Goal: Task Accomplishment & Management: Complete application form

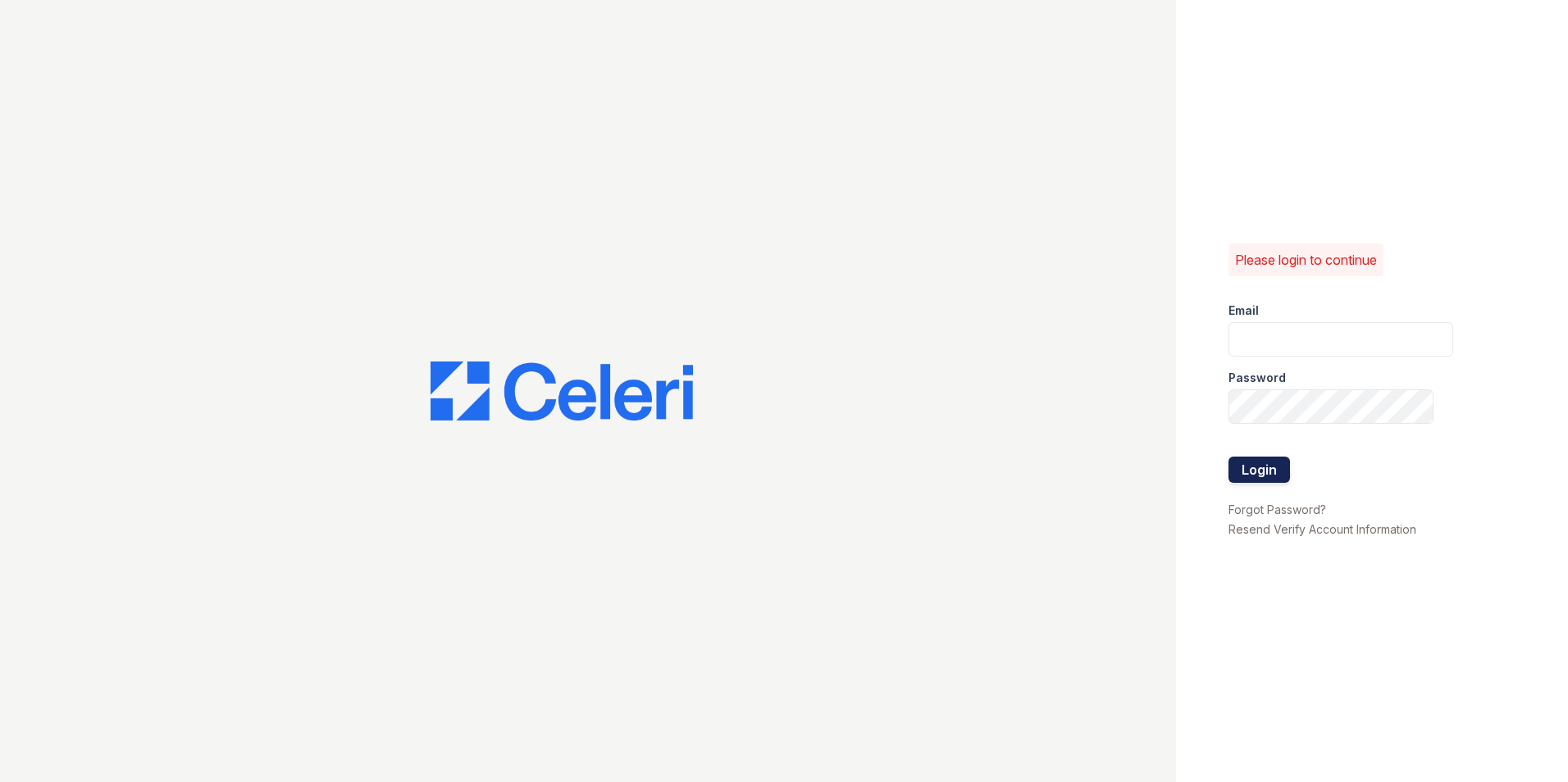
type input "[EMAIL_ADDRESS][DOMAIN_NAME]"
click at [1238, 475] on button "Login" at bounding box center [1259, 469] width 62 height 26
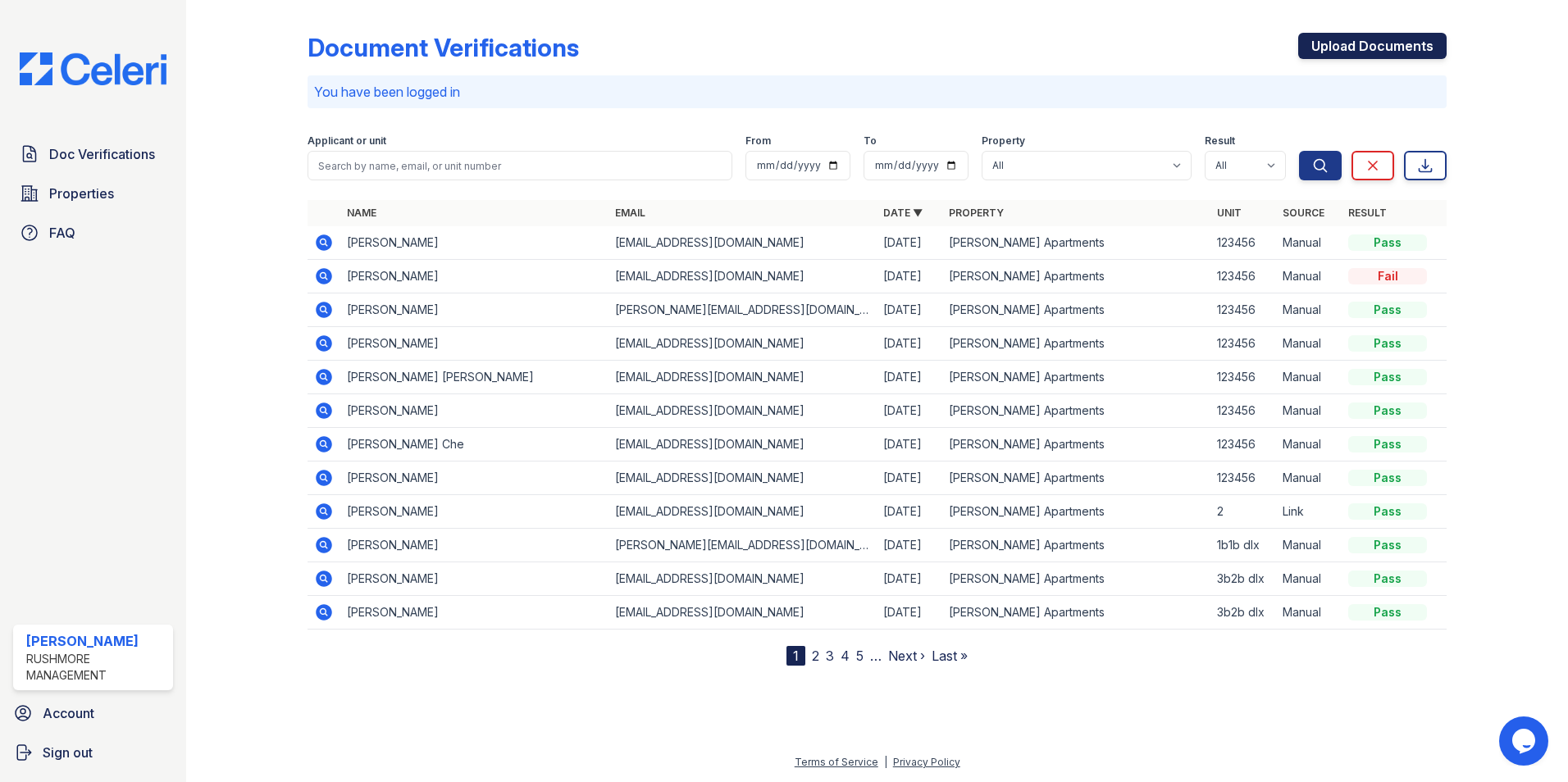
click at [1355, 49] on link "Upload Documents" at bounding box center [1372, 46] width 148 height 26
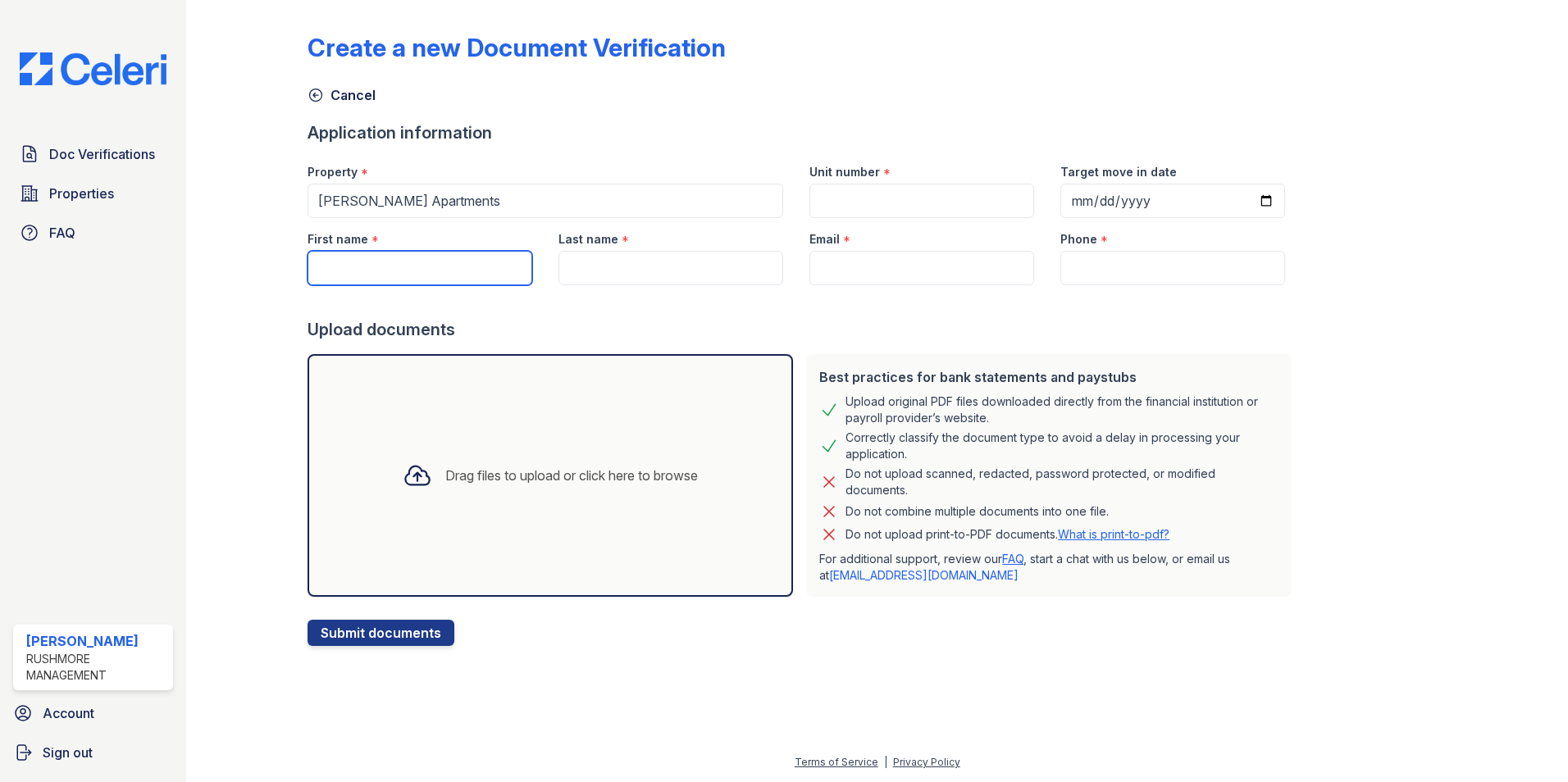
paste input "[PERSON_NAME]"
type input "[PERSON_NAME]"
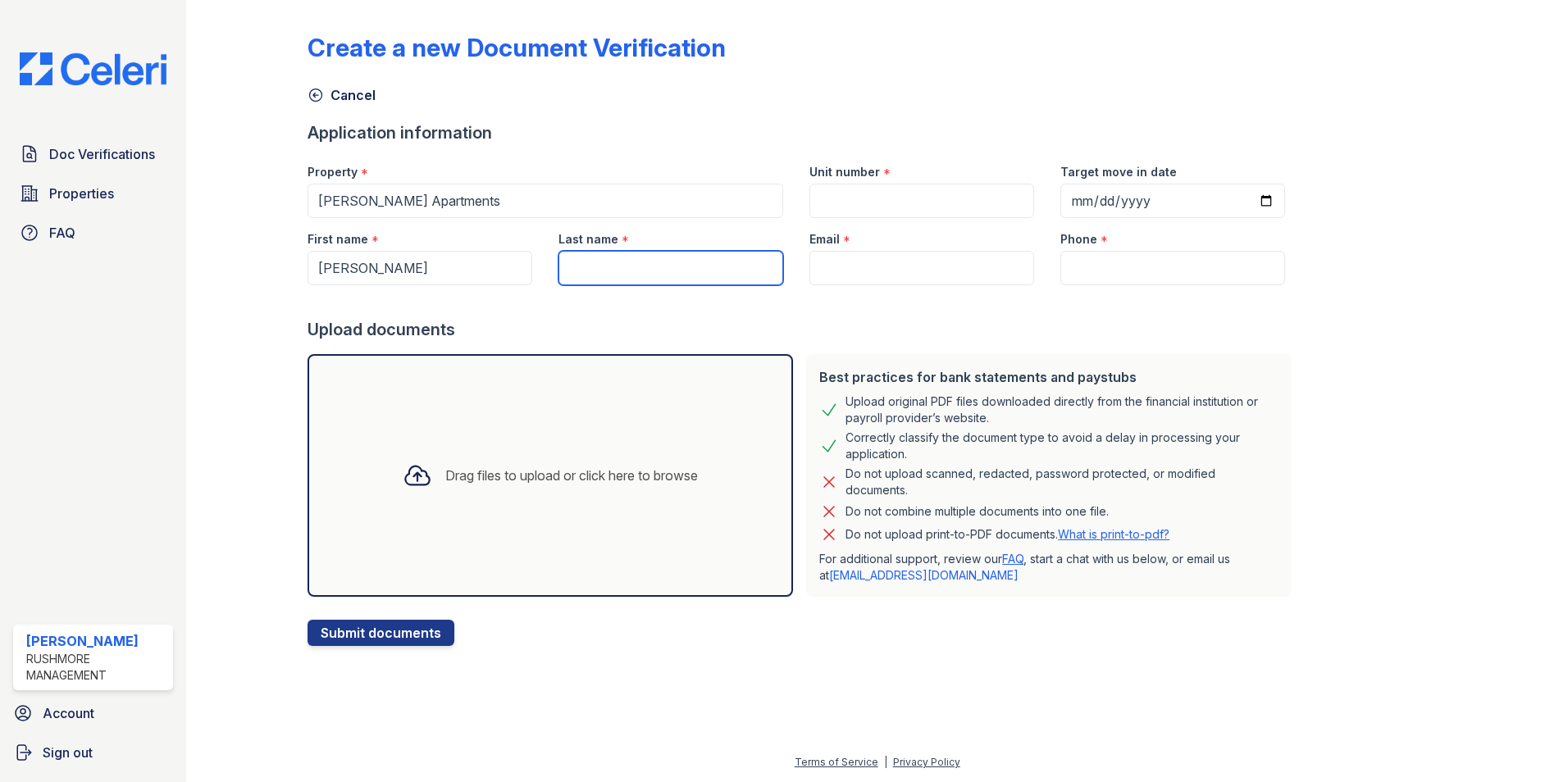
paste input "[PERSON_NAME] [PERSON_NAME]"
type input "[PERSON_NAME] [PERSON_NAME]"
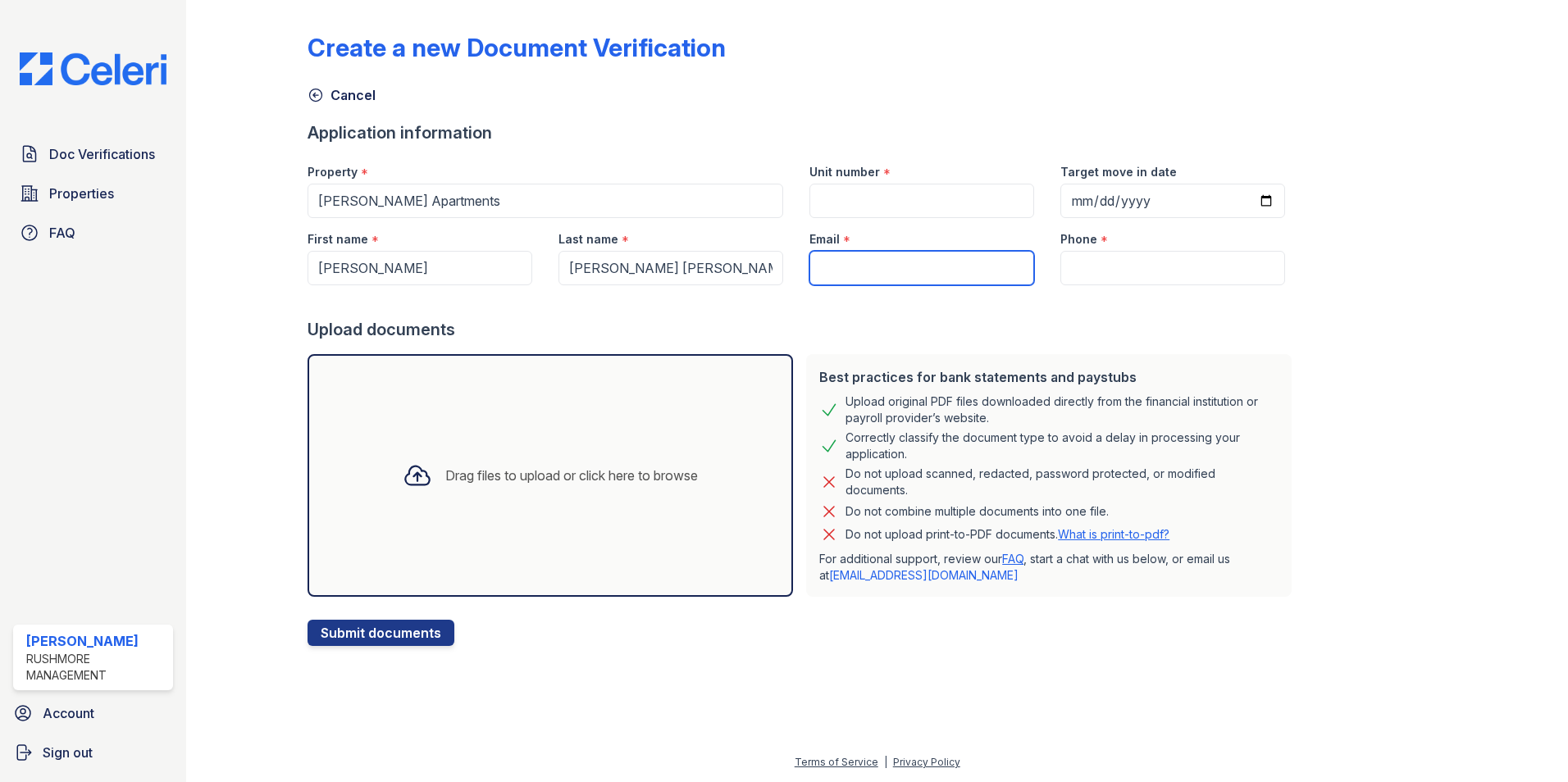
paste input "[EMAIL_ADDRESS][DOMAIN_NAME]"
type input "[EMAIL_ADDRESS][DOMAIN_NAME]"
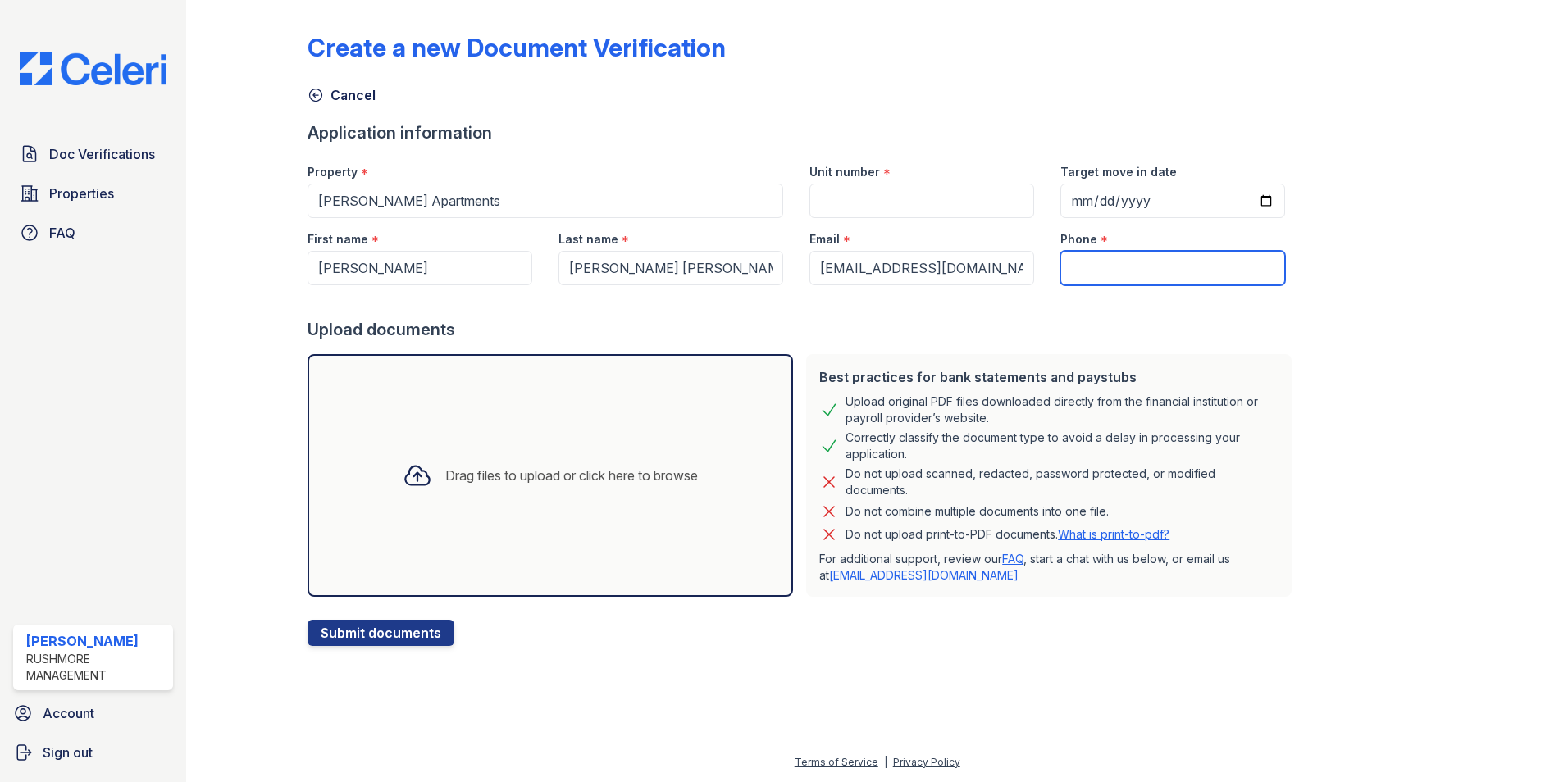
click at [1083, 259] on input "Phone" at bounding box center [1173, 268] width 225 height 35
paste input "[PHONE_NUMBER]"
type input "[PHONE_NUMBER]"
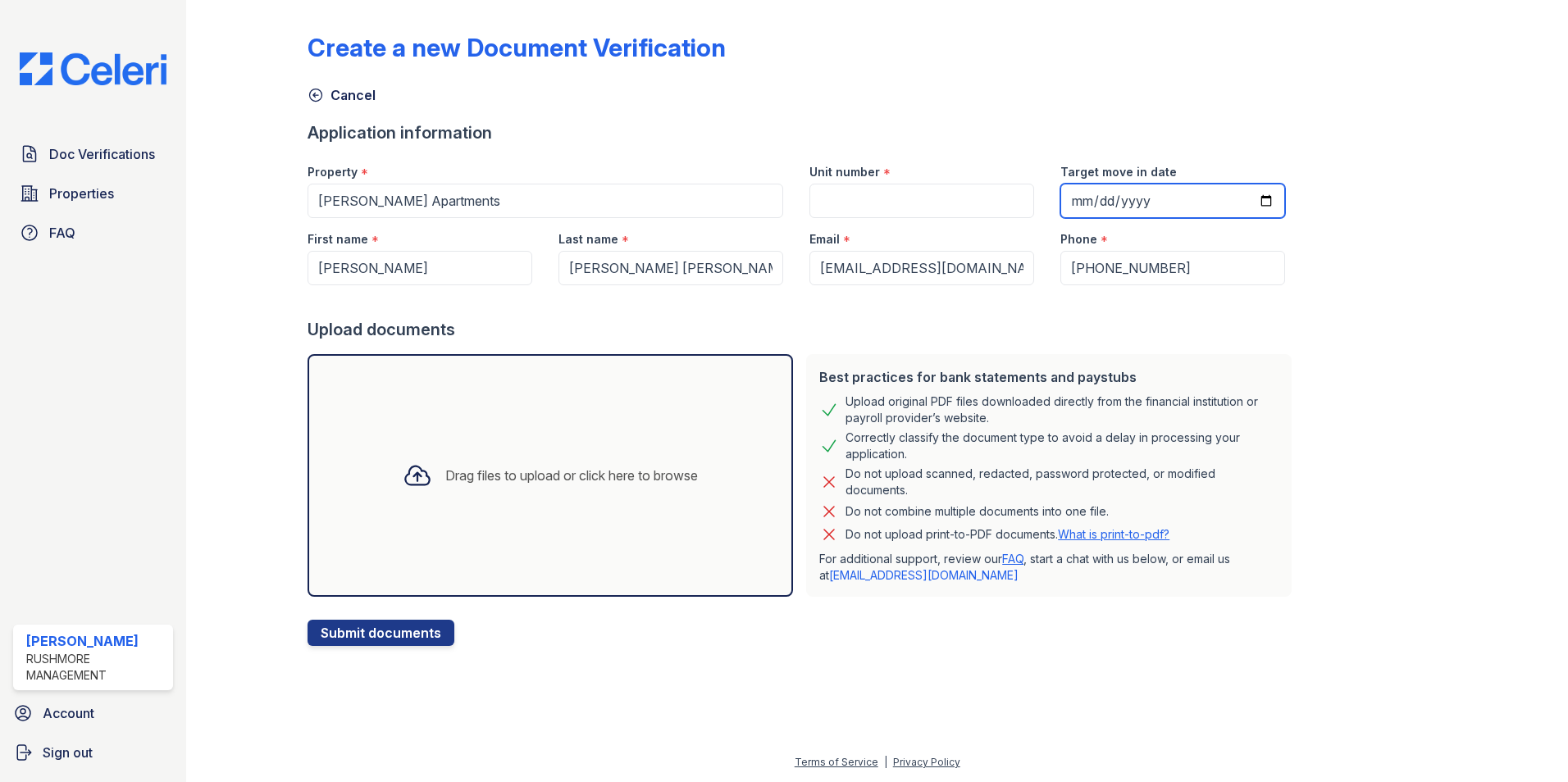
click at [1245, 202] on input "Target move in date" at bounding box center [1173, 201] width 225 height 35
type input "[DATE]"
click at [857, 192] on input "Unit number" at bounding box center [921, 201] width 225 height 35
type input "1b1b"
click at [608, 437] on div "Drag files to upload or click here to browse" at bounding box center [550, 475] width 486 height 243
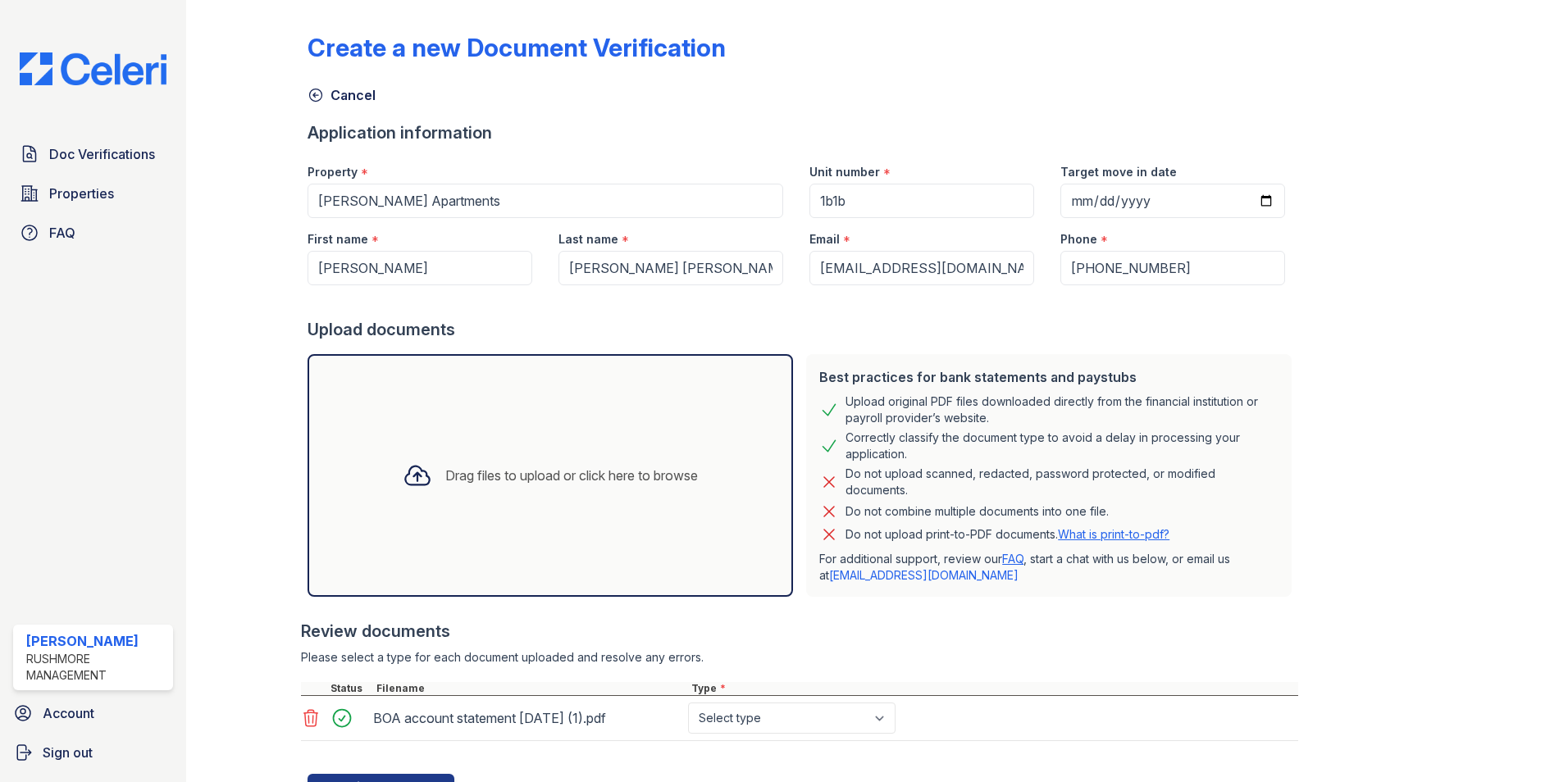
click at [611, 470] on div "Drag files to upload or click here to browse" at bounding box center [572, 474] width 253 height 19
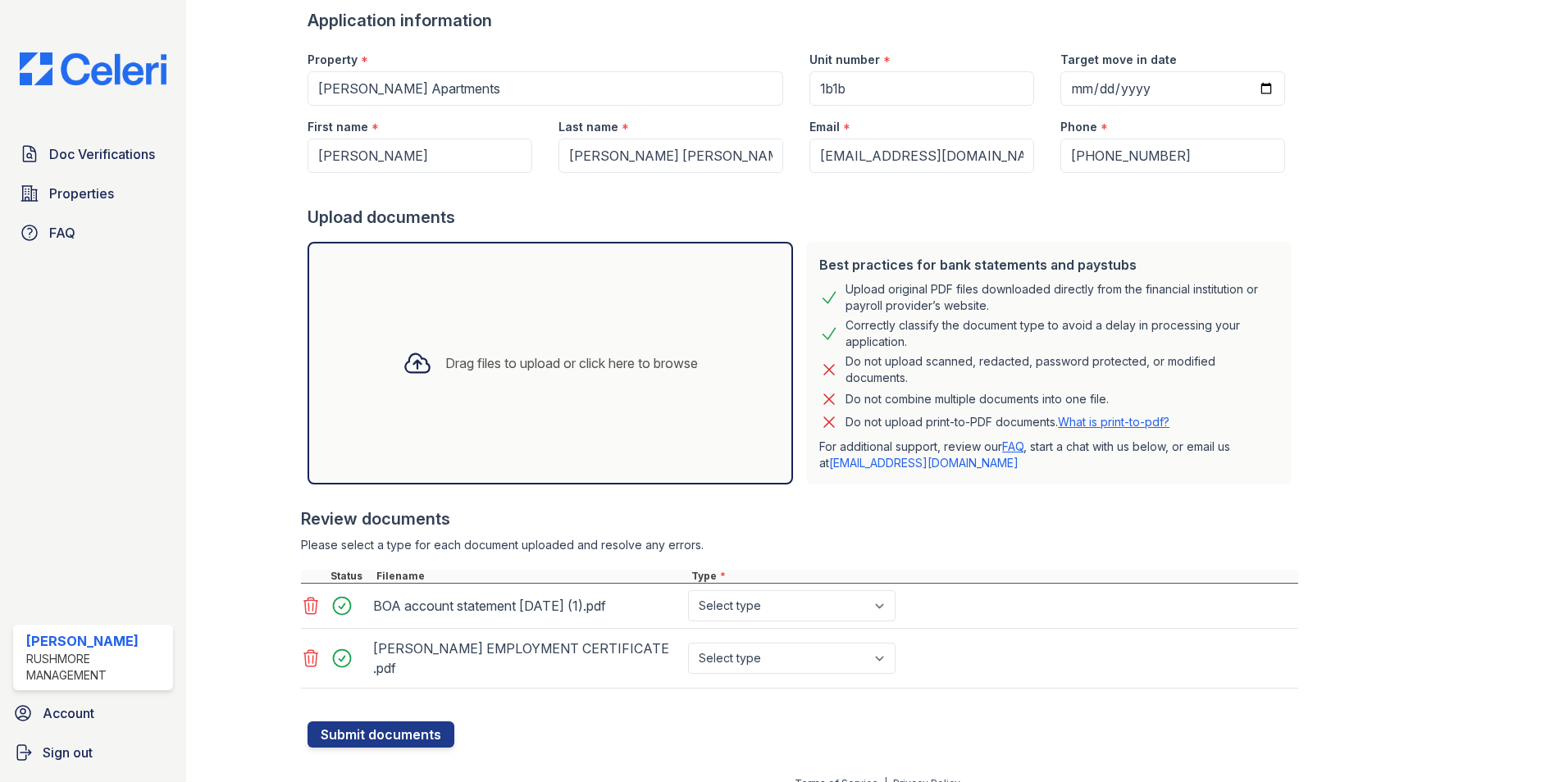
scroll to position [119, 0]
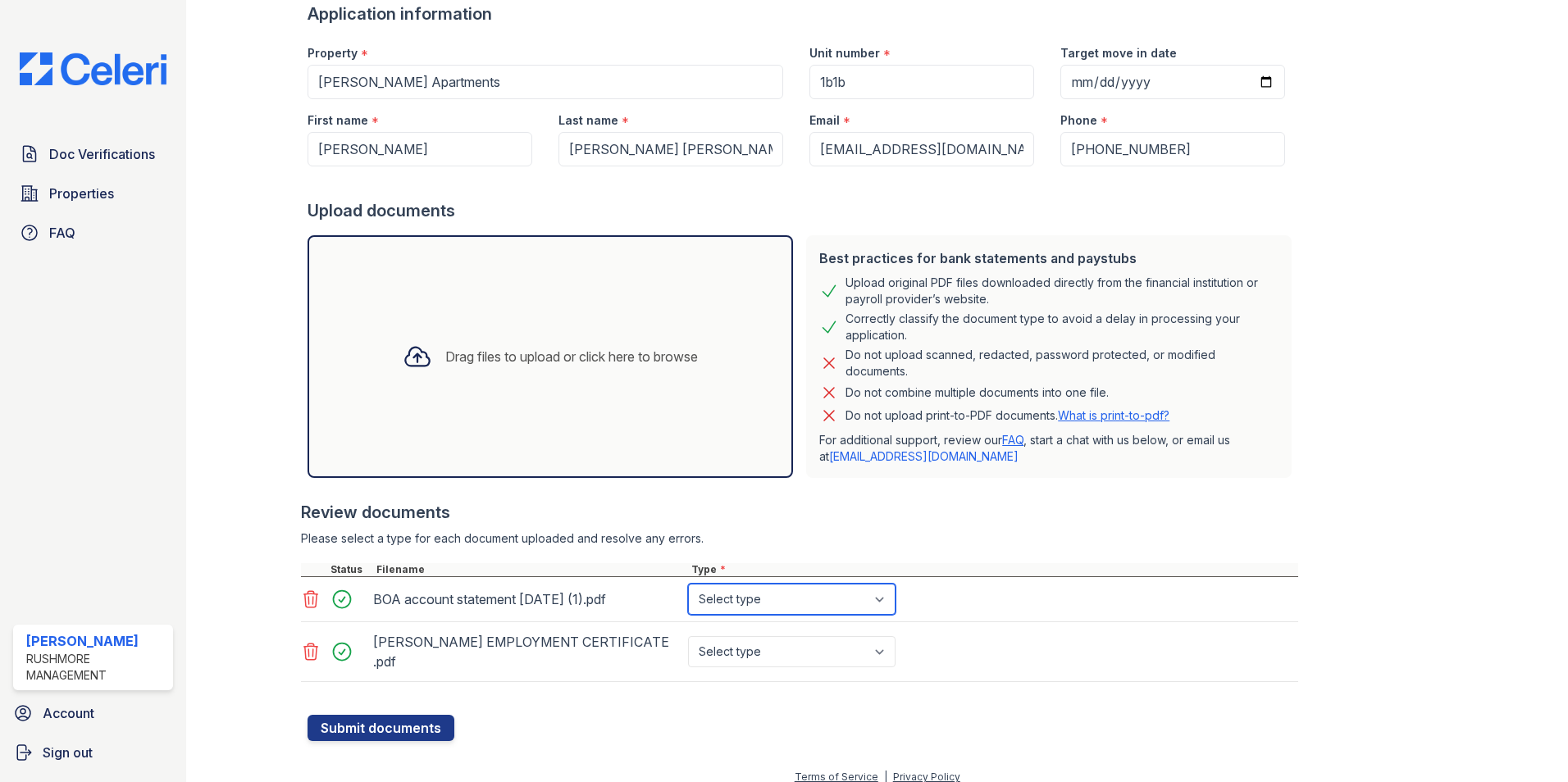
click at [730, 604] on select "Select type Paystub Bank Statement Offer Letter Tax Documents Benefit Award Let…" at bounding box center [792, 599] width 207 height 31
select select "bank_statement"
click at [688, 584] on select "Select type Paystub Bank Statement Offer Letter Tax Documents Benefit Award Let…" at bounding box center [792, 599] width 207 height 31
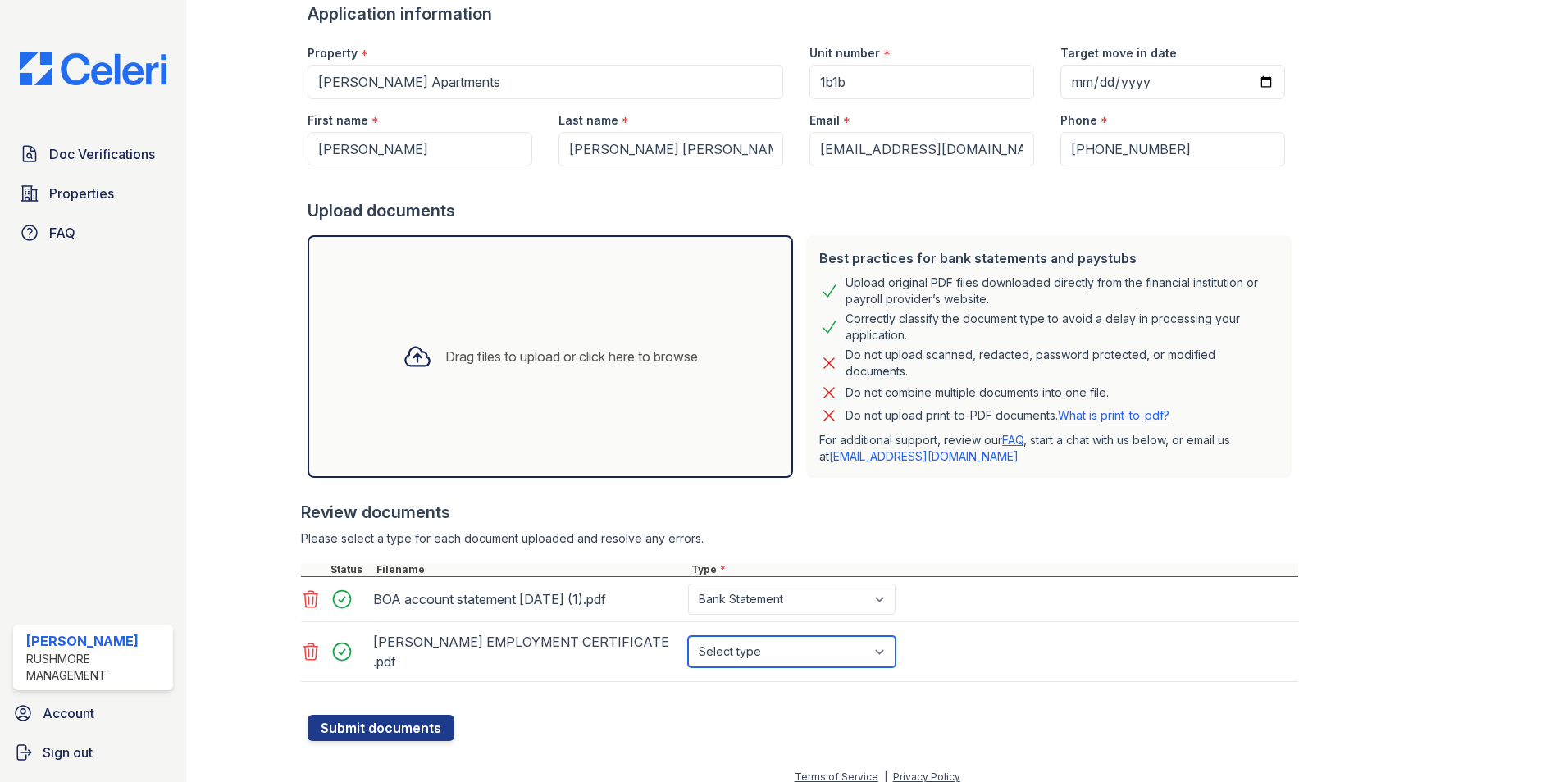
click at [750, 645] on select "Select type Paystub Bank Statement Offer Letter Tax Documents Benefit Award Let…" at bounding box center [792, 651] width 207 height 31
select select "paystub"
click at [688, 636] on select "Select type Paystub Bank Statement Offer Letter Tax Documents Benefit Award Let…" at bounding box center [792, 651] width 207 height 31
click at [403, 716] on button "Submit documents" at bounding box center [381, 727] width 147 height 26
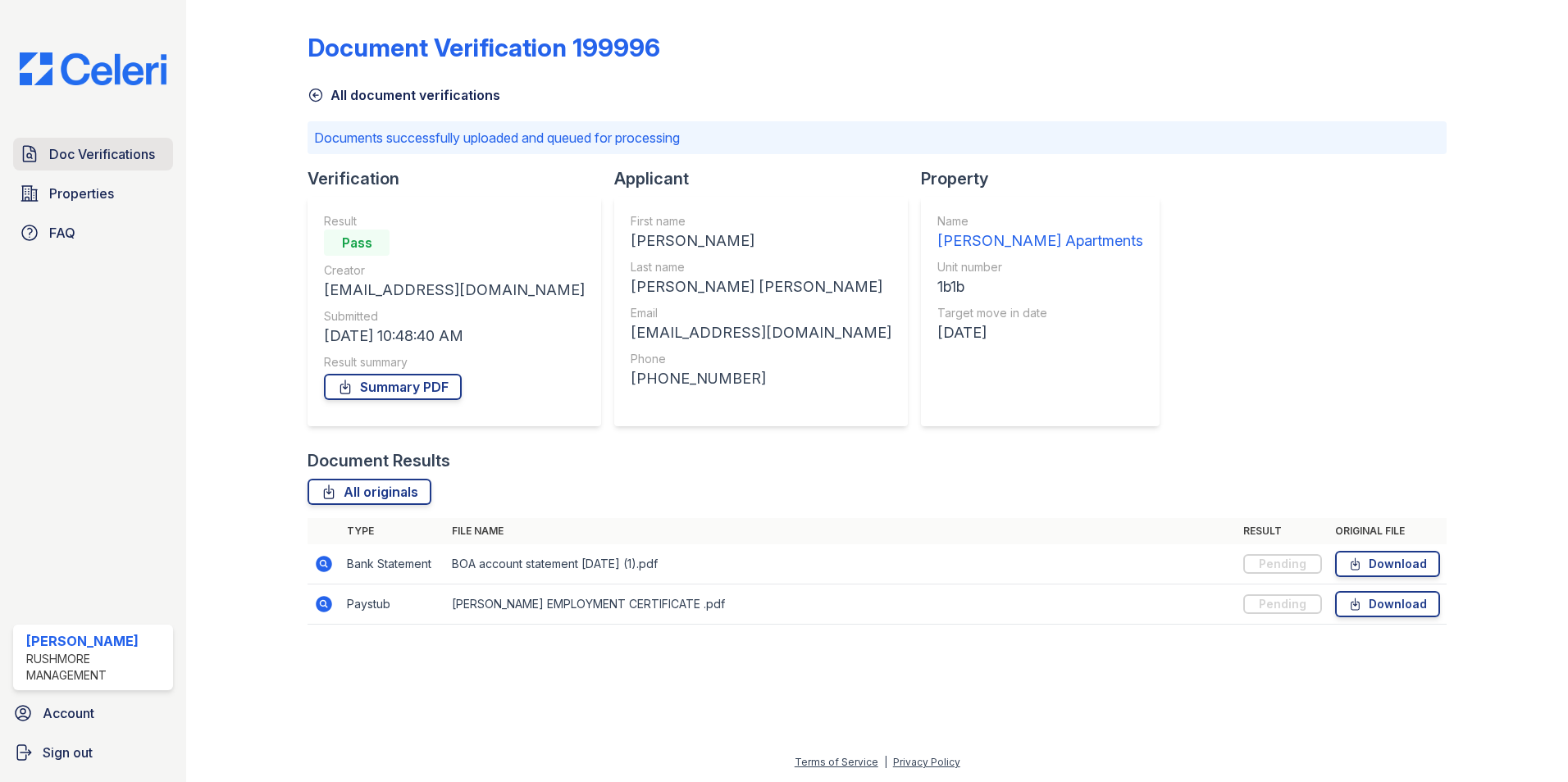
click at [131, 158] on span "Doc Verifications" at bounding box center [101, 153] width 105 height 19
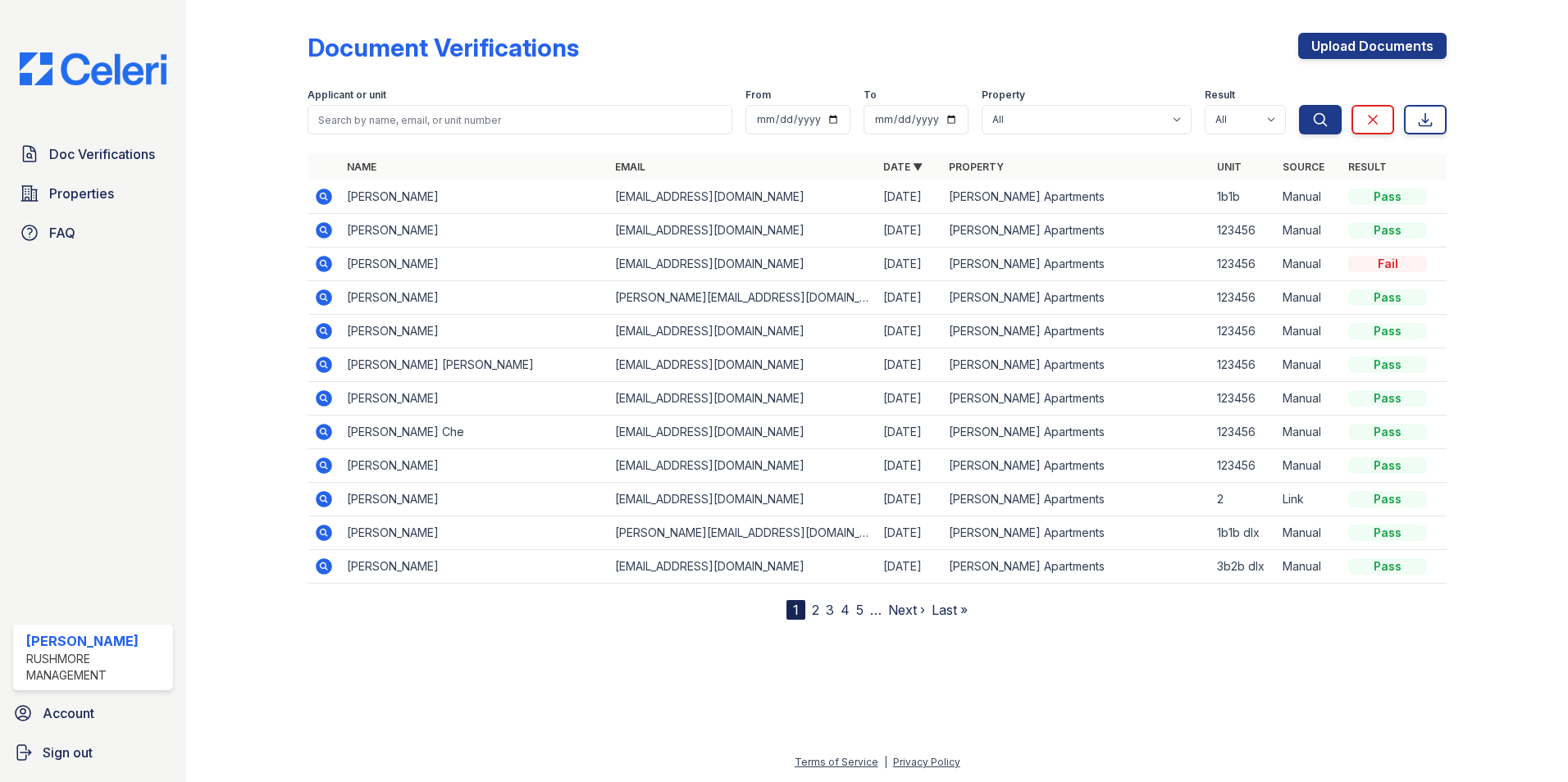
click at [1471, 129] on div at bounding box center [1494, 313] width 95 height 613
